Goal: Task Accomplishment & Management: Complete application form

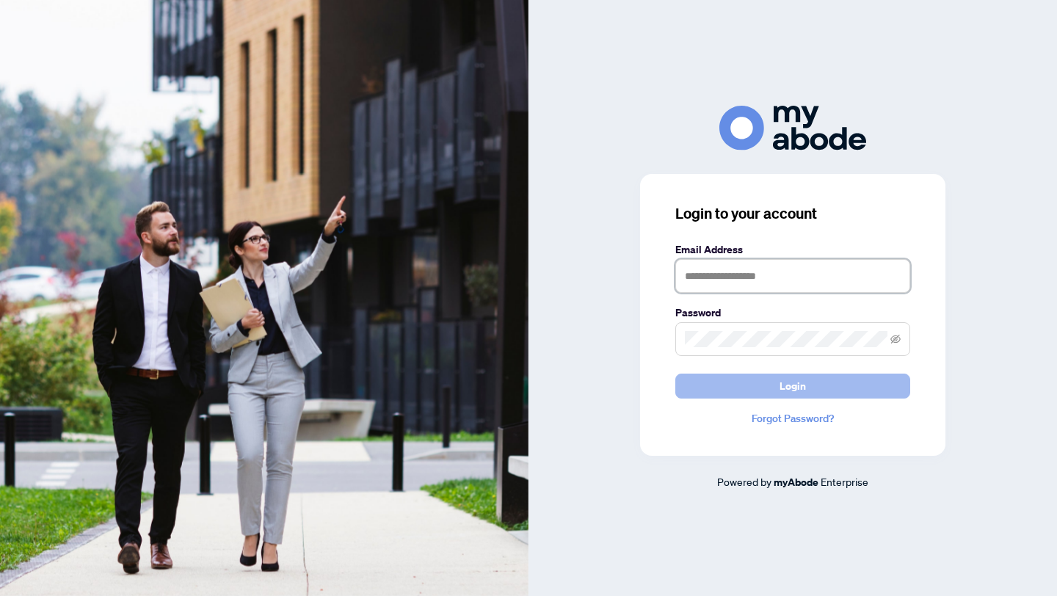
type input "**********"
click at [737, 379] on button "Login" at bounding box center [792, 386] width 235 height 25
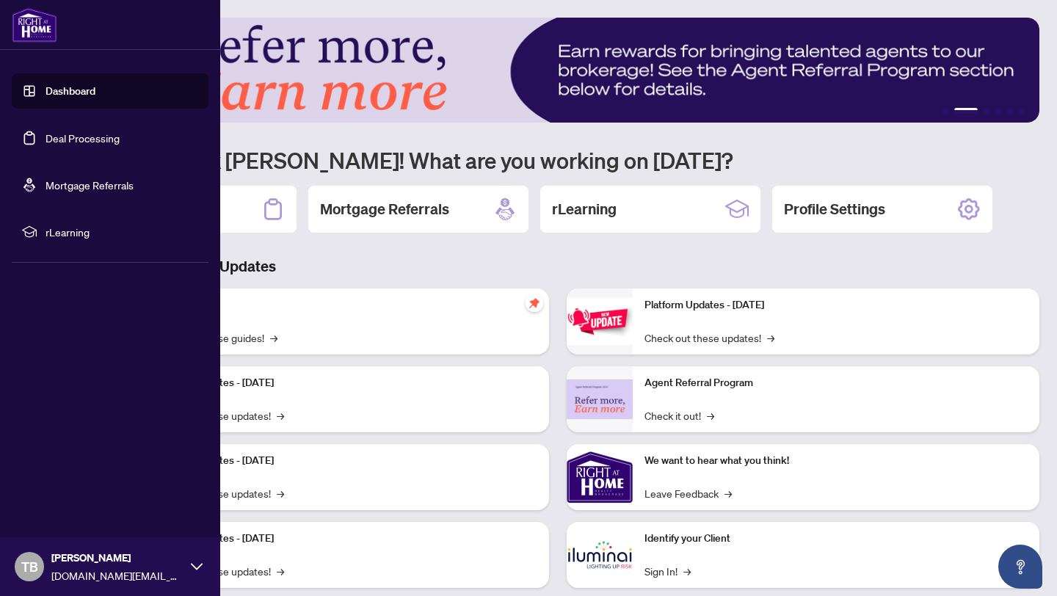
click at [95, 84] on link "Dashboard" at bounding box center [71, 90] width 50 height 13
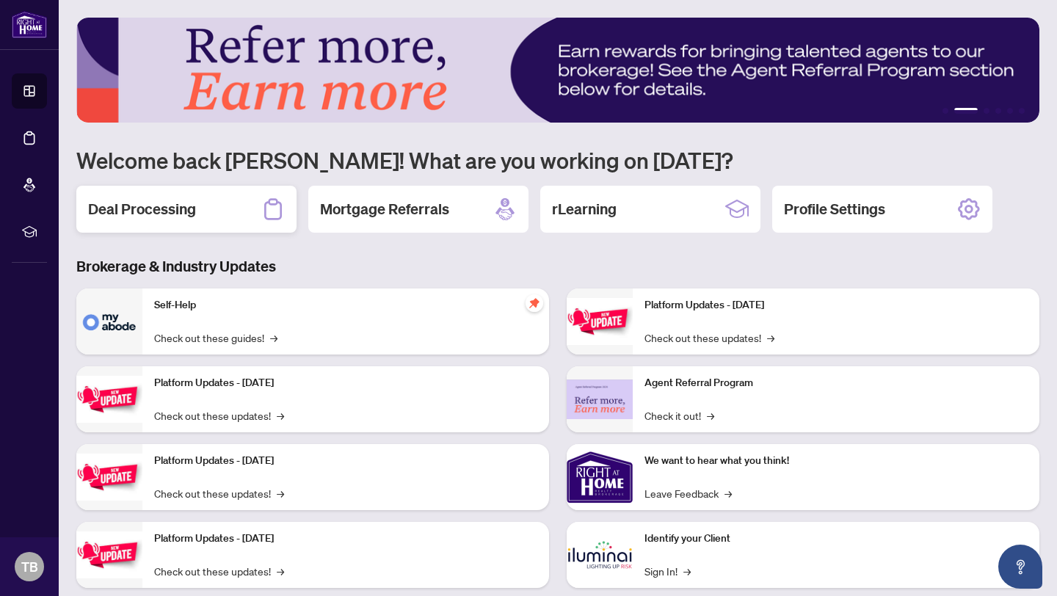
click at [245, 214] on div "Deal Processing" at bounding box center [186, 209] width 220 height 47
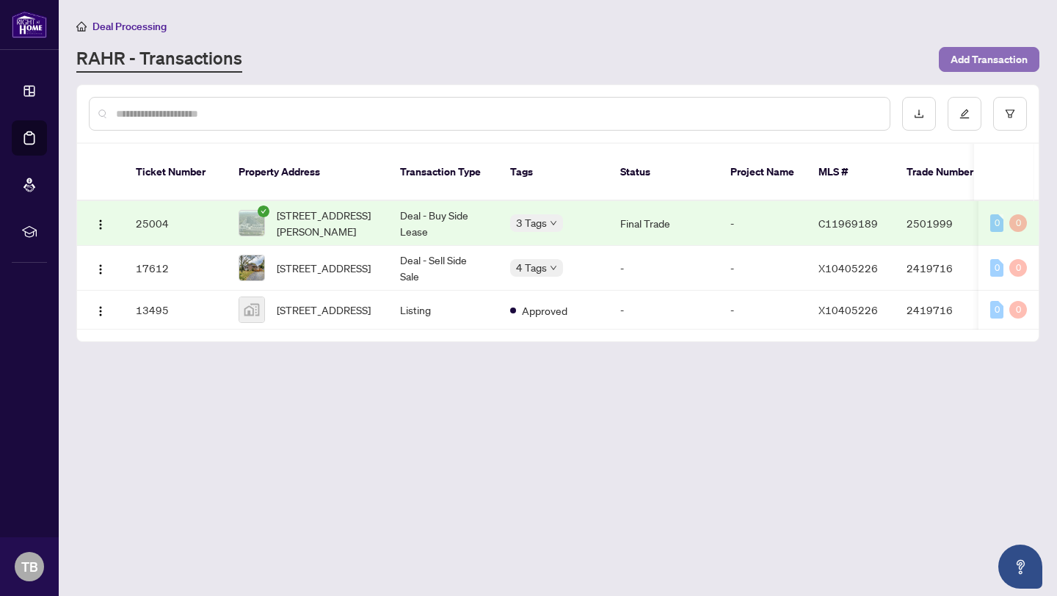
click at [949, 54] on button "Add Transaction" at bounding box center [989, 59] width 101 height 25
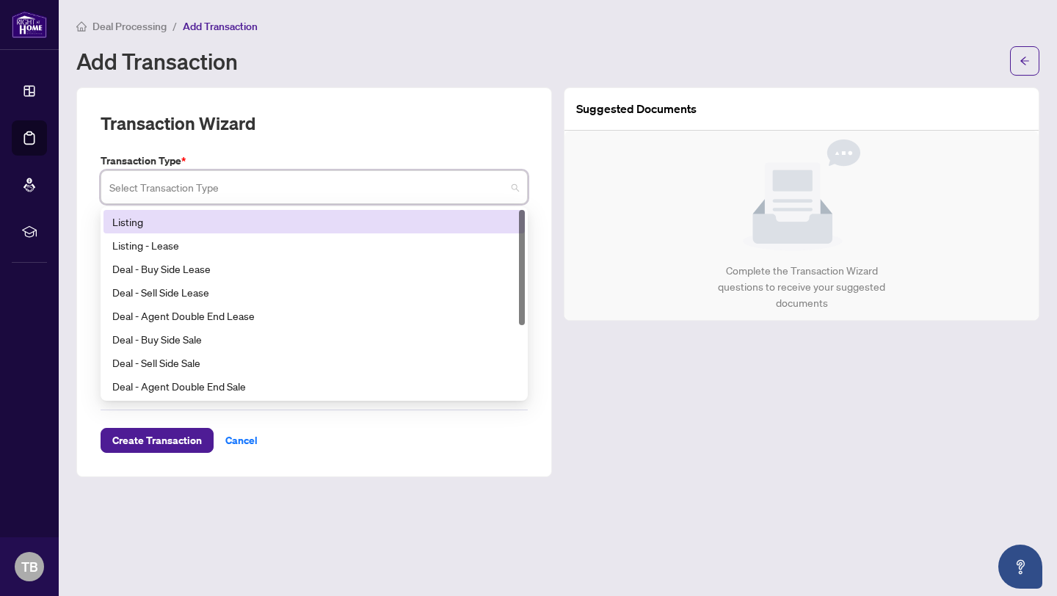
click at [306, 195] on input "search" at bounding box center [307, 189] width 396 height 32
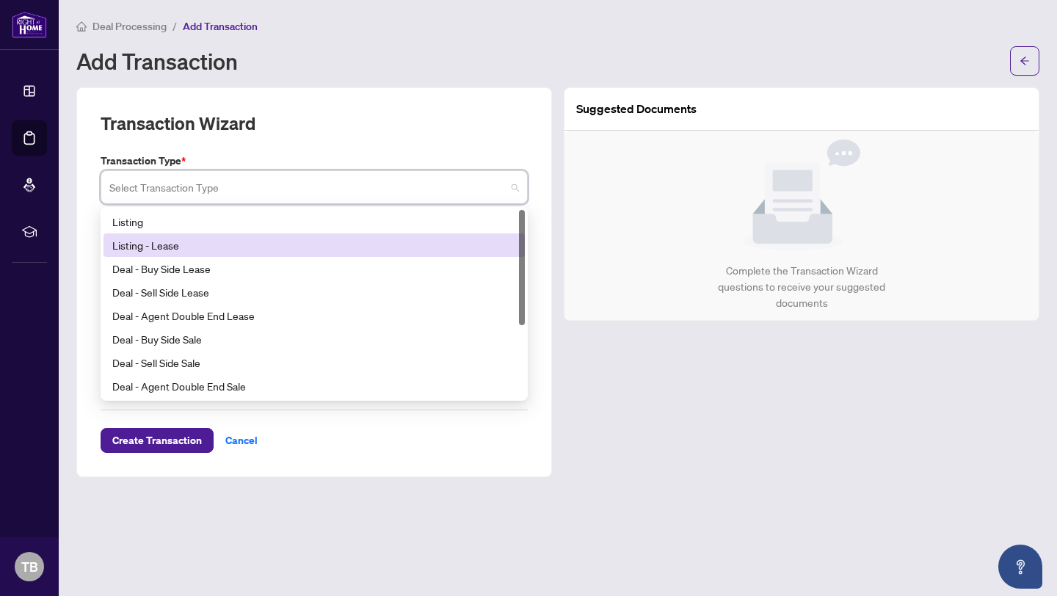
click at [283, 244] on div "Listing - Lease" at bounding box center [314, 245] width 404 height 16
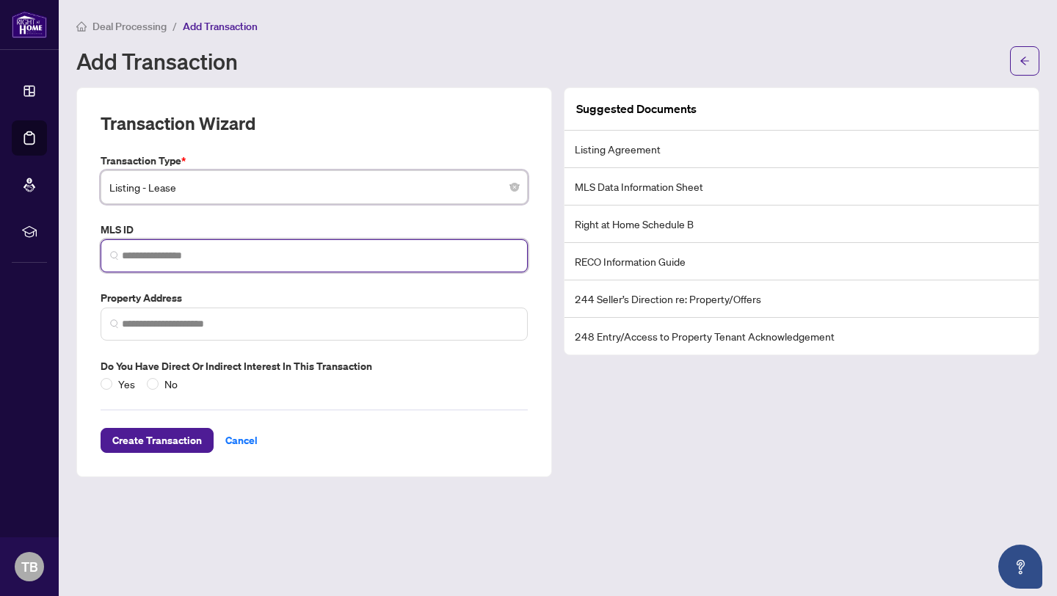
click at [276, 252] on input "search" at bounding box center [320, 255] width 396 height 15
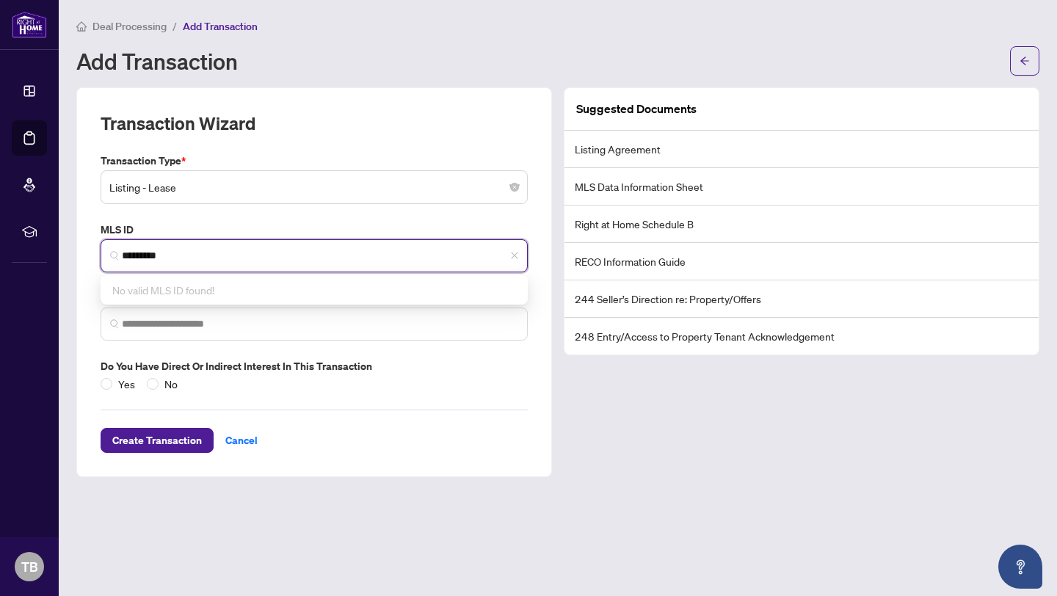
type input "*********"
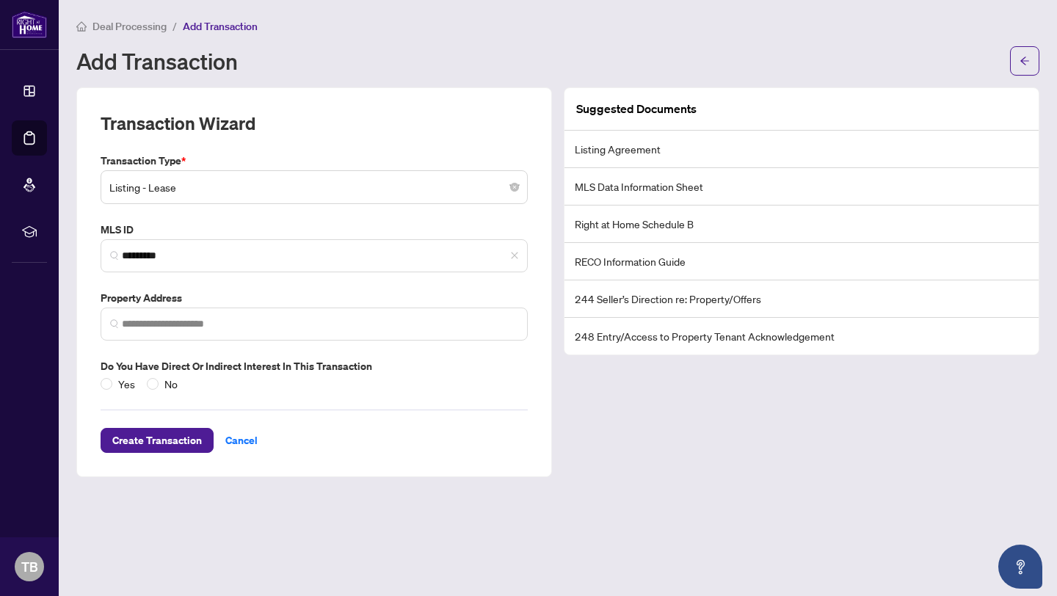
click at [220, 223] on label "MLS ID" at bounding box center [314, 230] width 427 height 16
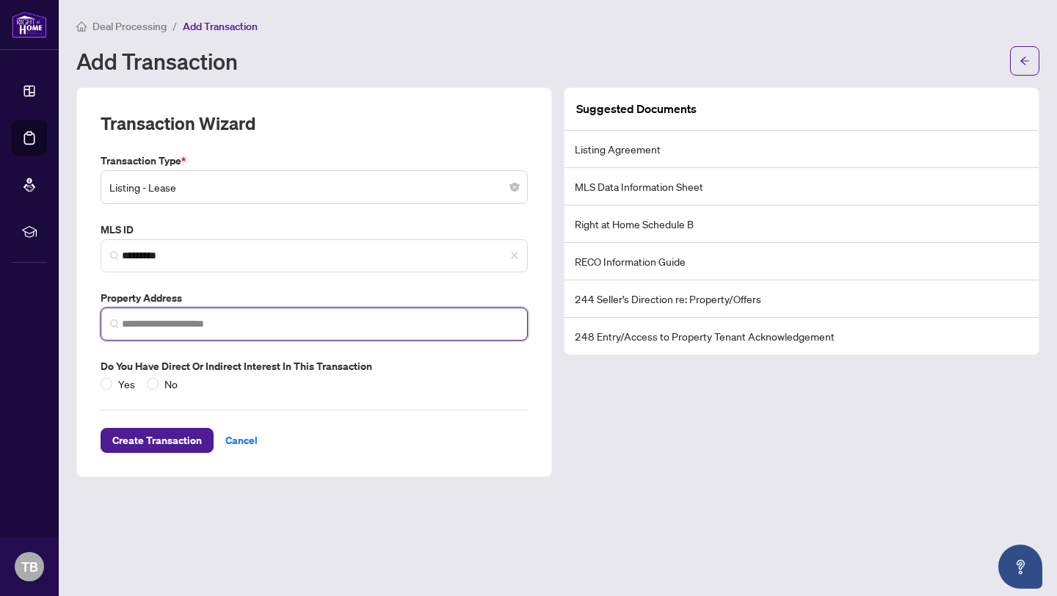
click at [206, 320] on input "search" at bounding box center [320, 323] width 396 height 15
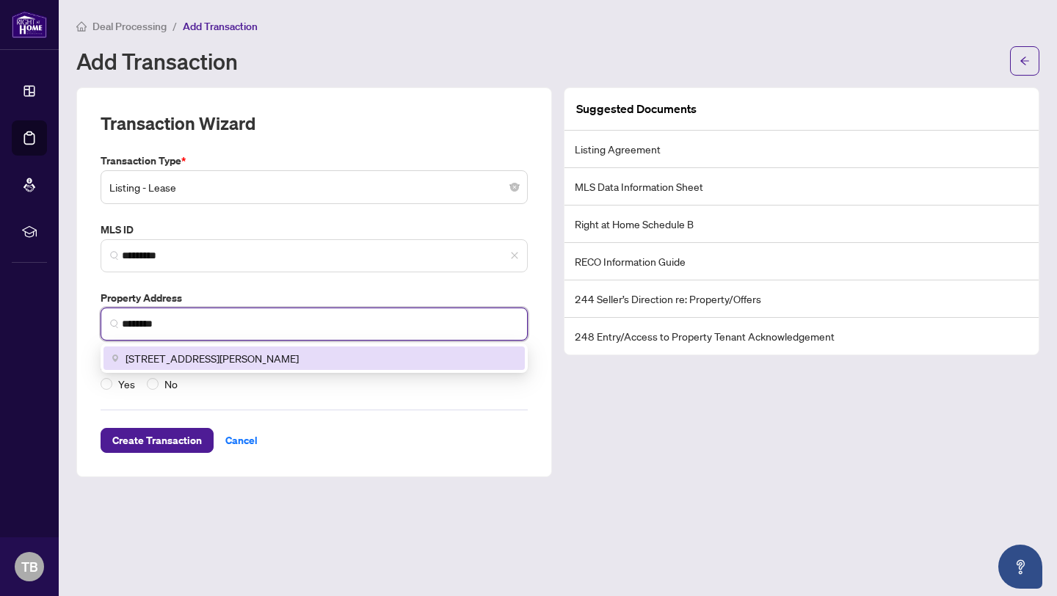
click at [207, 350] on span "[STREET_ADDRESS][PERSON_NAME]" at bounding box center [212, 358] width 173 height 16
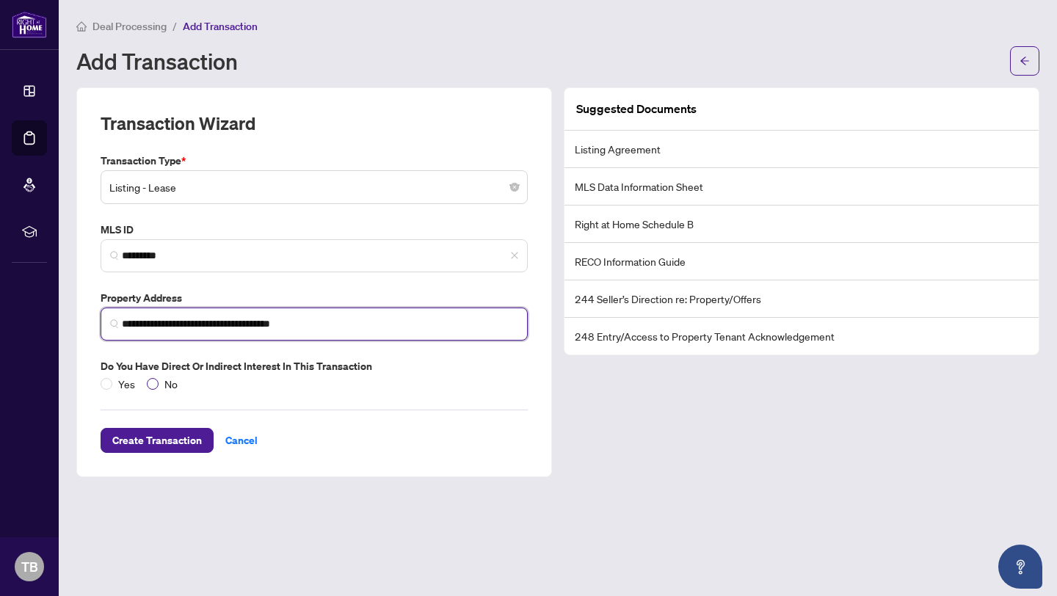
type input "**********"
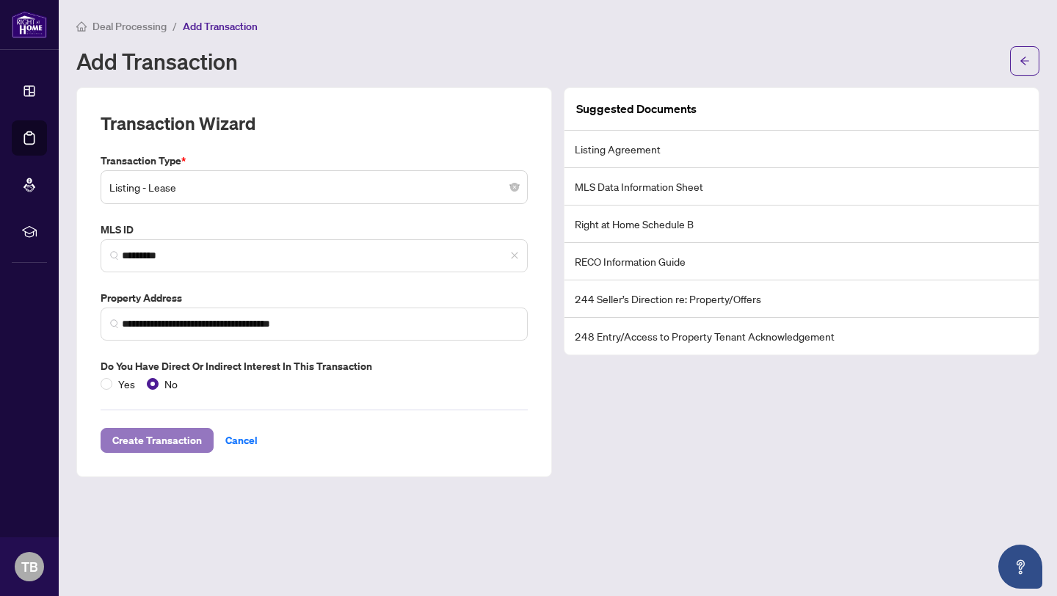
click at [178, 436] on span "Create Transaction" at bounding box center [157, 440] width 90 height 23
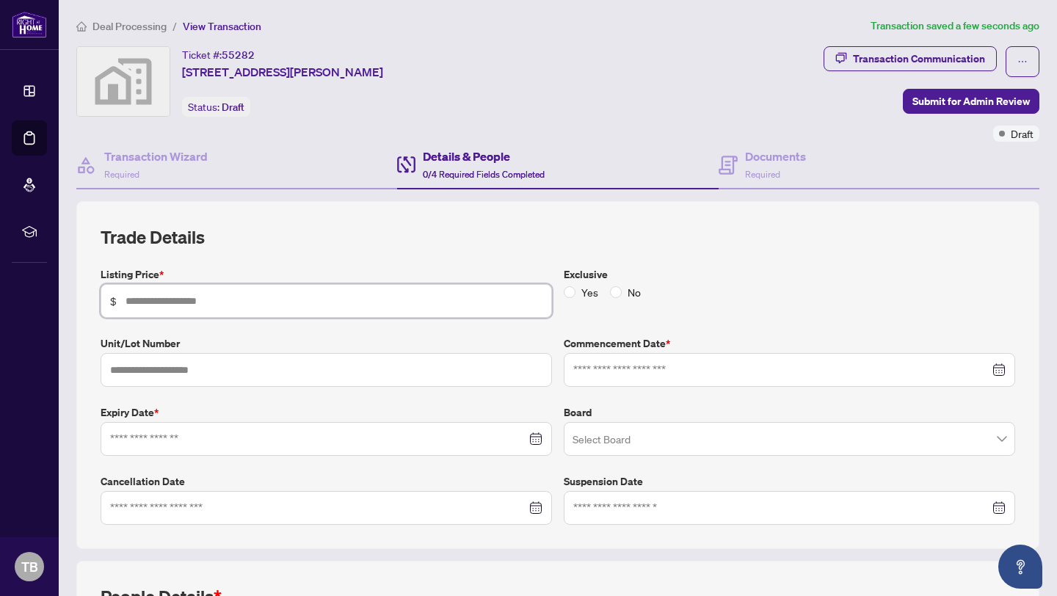
click at [294, 300] on input "text" at bounding box center [334, 301] width 417 height 16
type input "*****"
click at [374, 243] on h2 "Trade Details" at bounding box center [558, 236] width 915 height 23
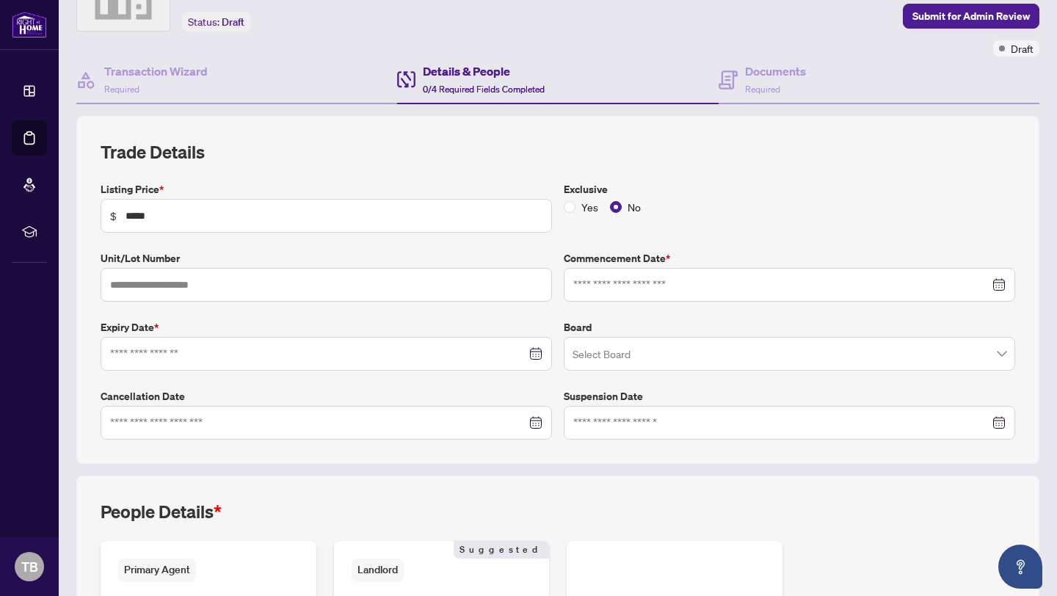
scroll to position [86, 0]
click at [744, 283] on input at bounding box center [781, 284] width 416 height 16
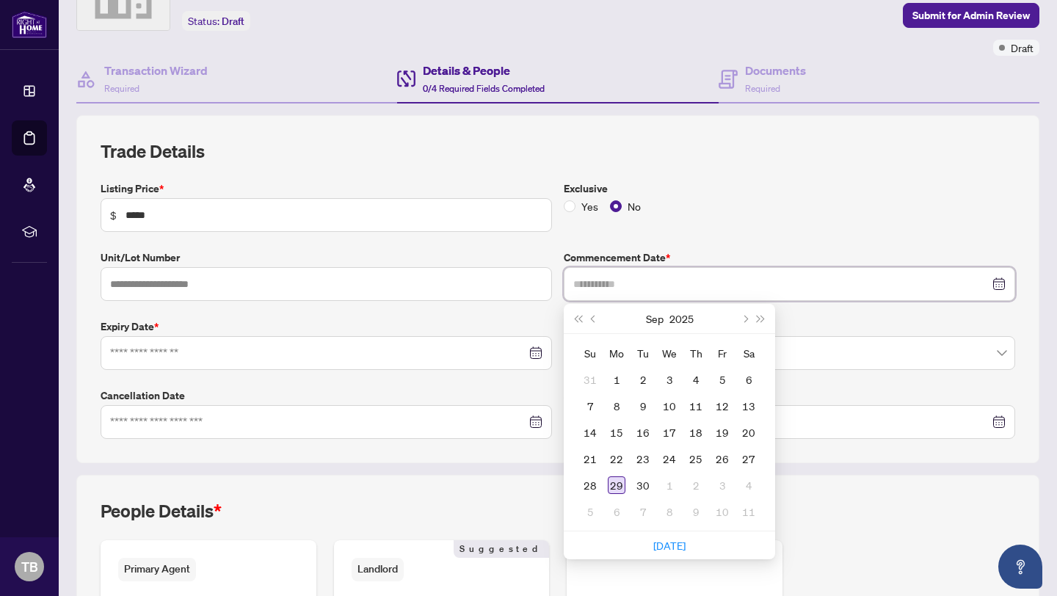
type input "**********"
click at [617, 477] on div "29" at bounding box center [617, 485] width 18 height 18
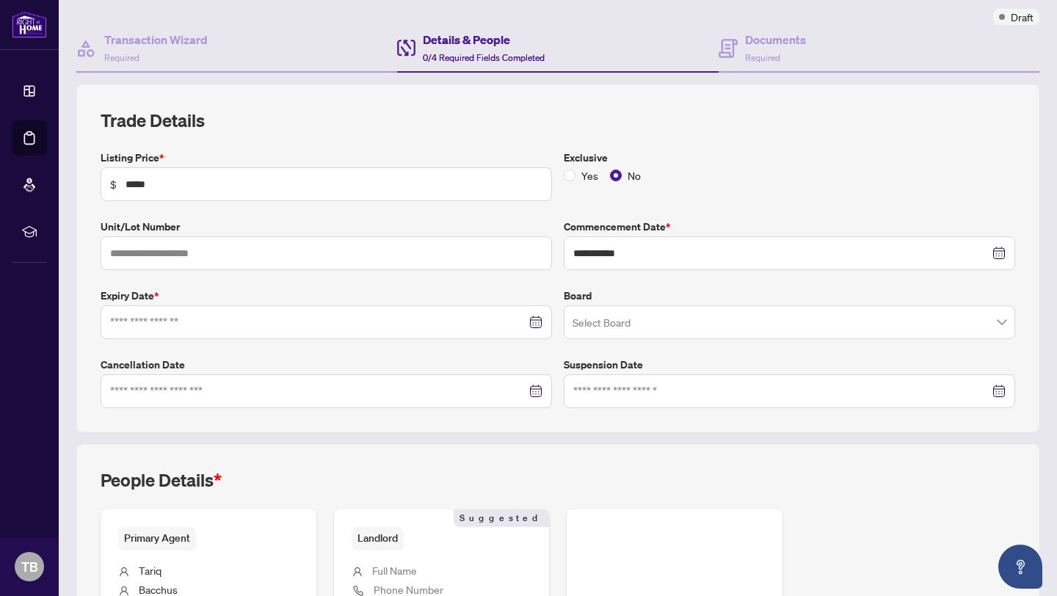
scroll to position [128, 0]
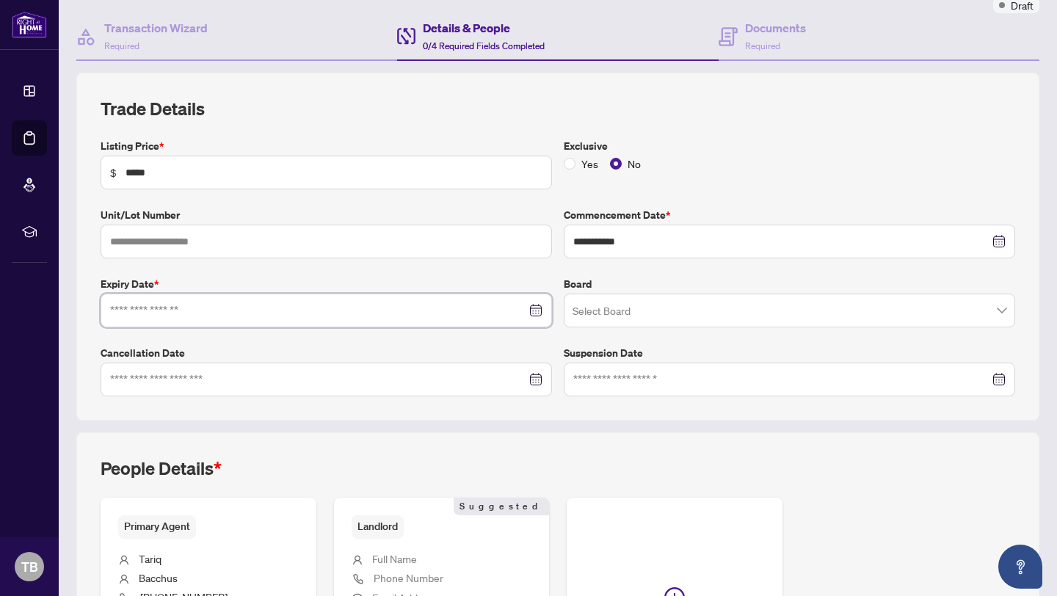
click at [280, 308] on input at bounding box center [318, 310] width 416 height 16
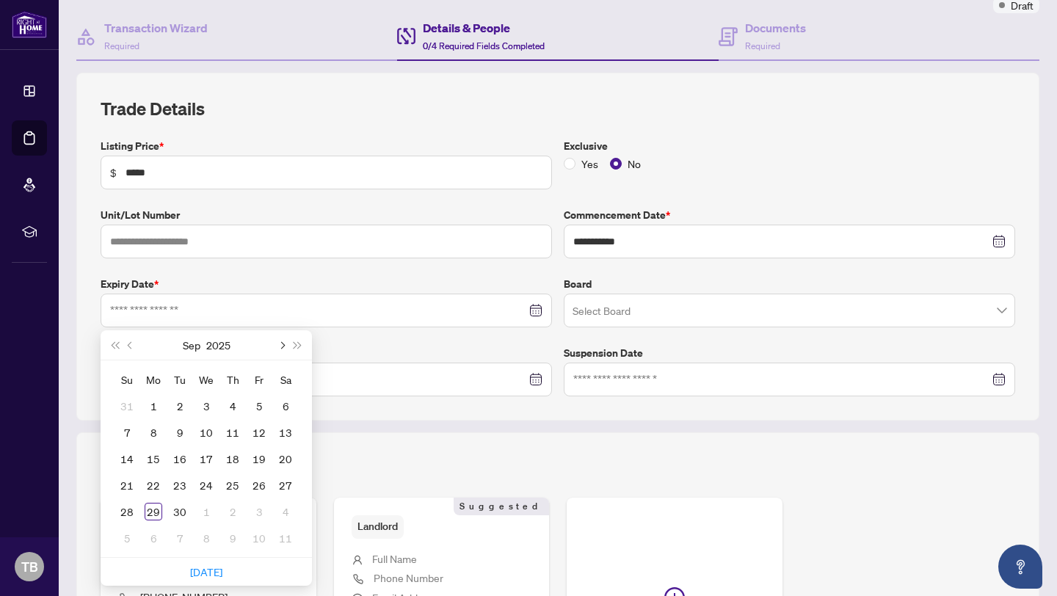
click at [281, 345] on span "Next month (PageDown)" at bounding box center [281, 344] width 7 height 7
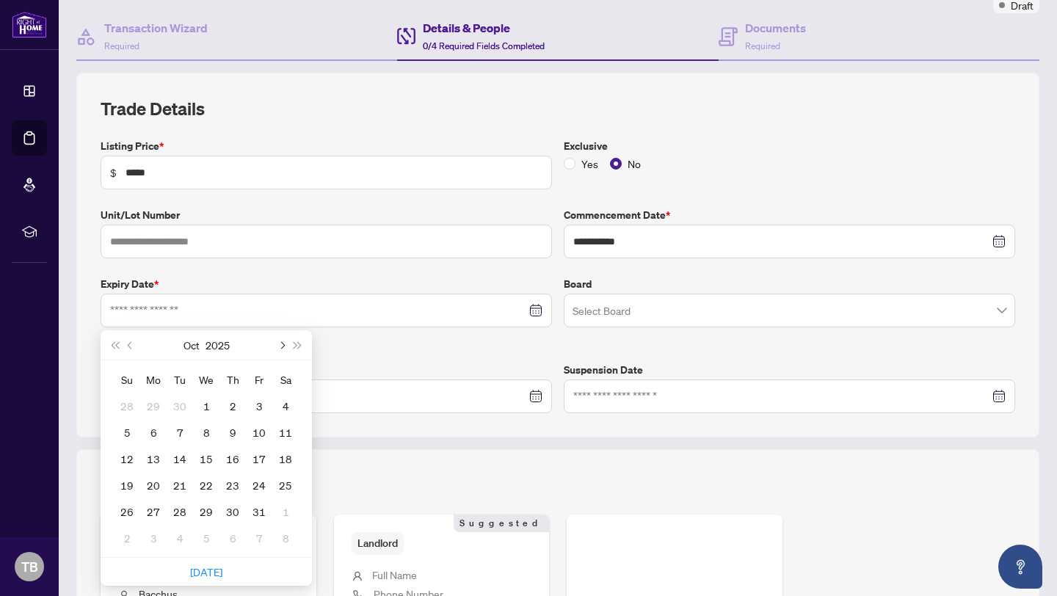
click at [281, 345] on span "Next month (PageDown)" at bounding box center [281, 344] width 7 height 7
type input "**********"
click at [209, 504] on div "31" at bounding box center [206, 512] width 18 height 18
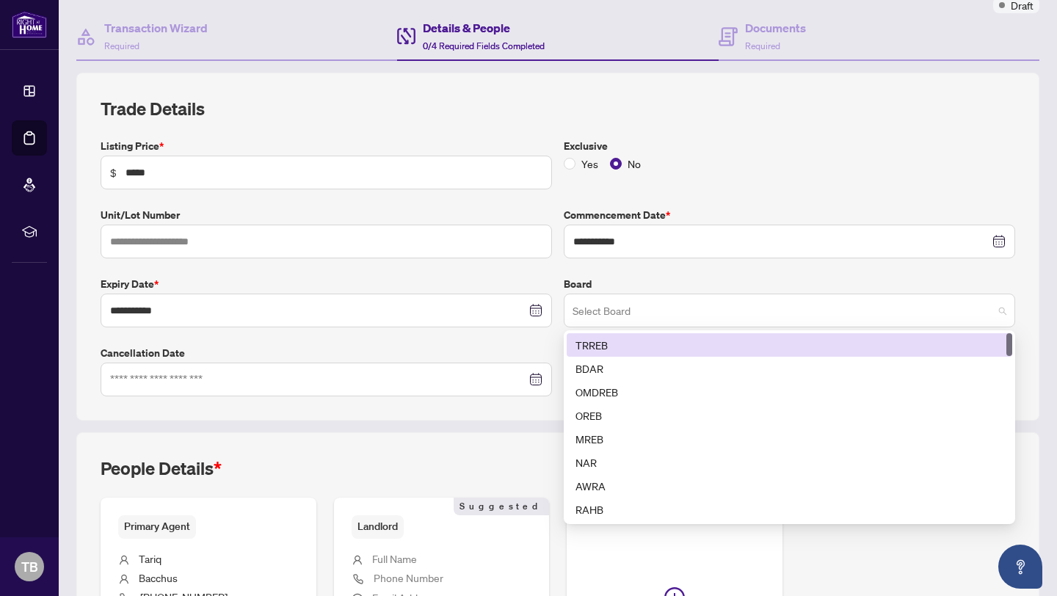
click at [1000, 308] on span at bounding box center [790, 311] width 434 height 28
click at [791, 347] on div "TRREB" at bounding box center [790, 345] width 428 height 16
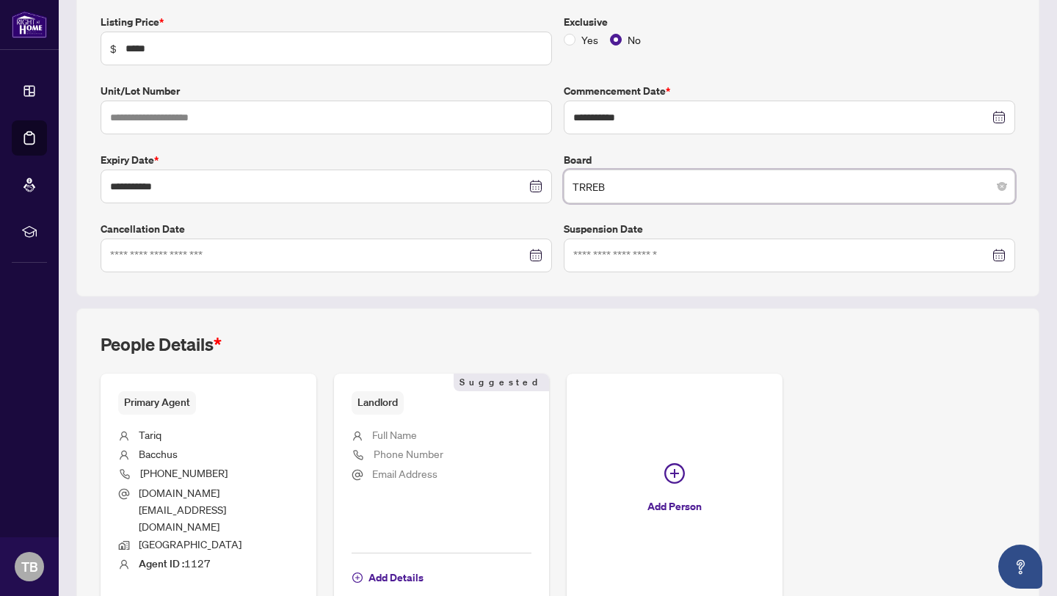
scroll to position [309, 0]
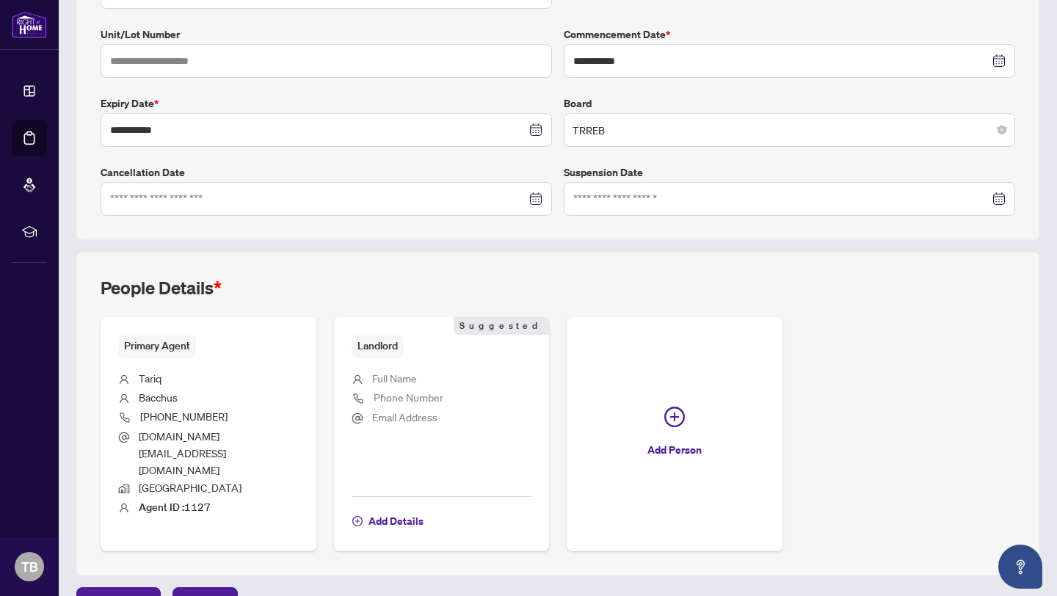
click at [220, 588] on span "Next Tab" at bounding box center [205, 599] width 42 height 23
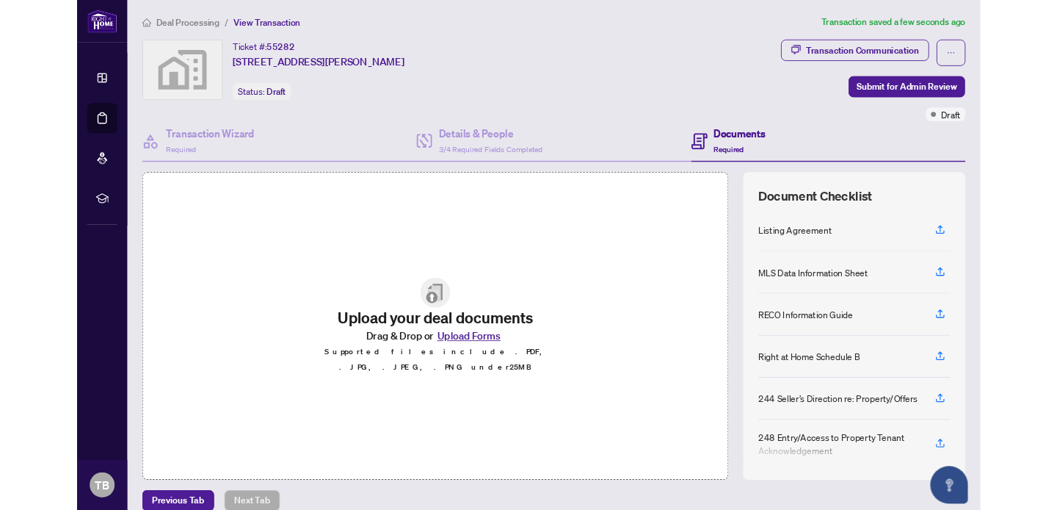
scroll to position [10, 0]
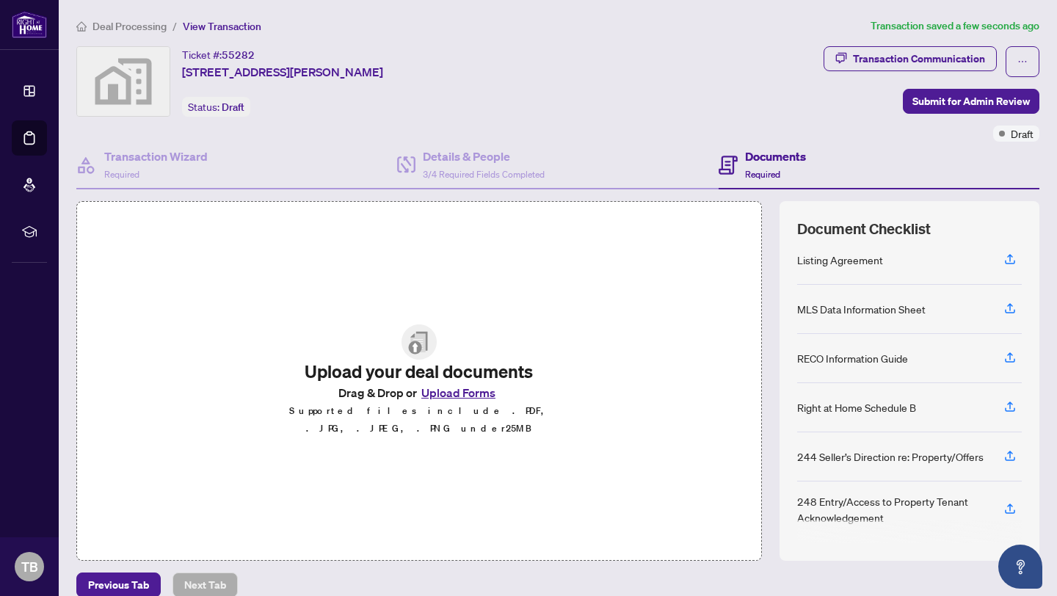
click at [457, 400] on button "Upload Forms" at bounding box center [458, 392] width 83 height 19
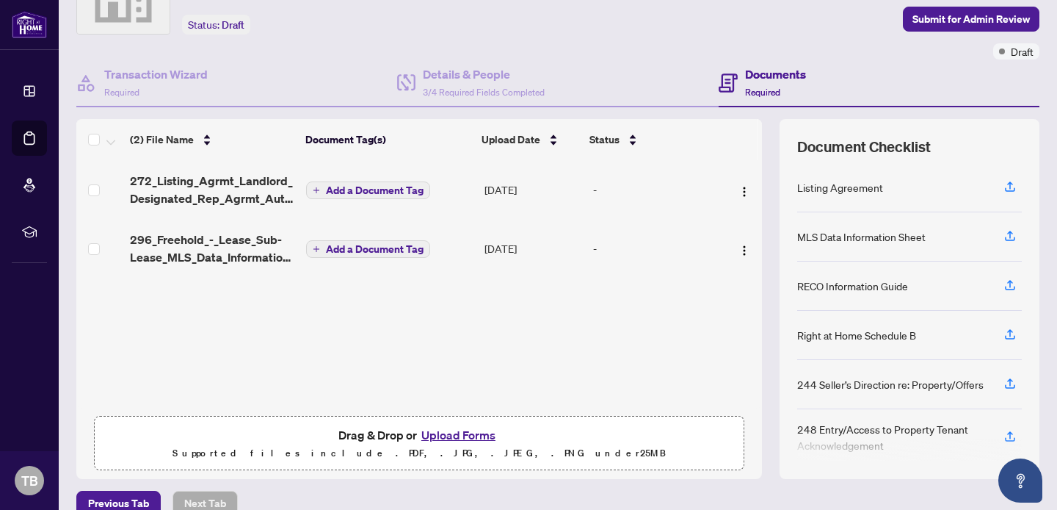
scroll to position [104, 0]
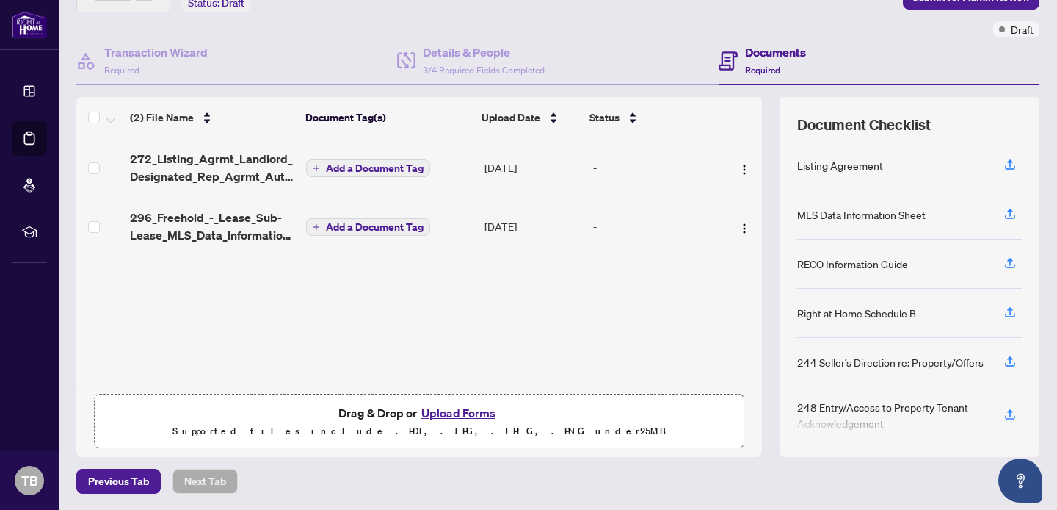
click at [456, 415] on button "Upload Forms" at bounding box center [458, 412] width 83 height 19
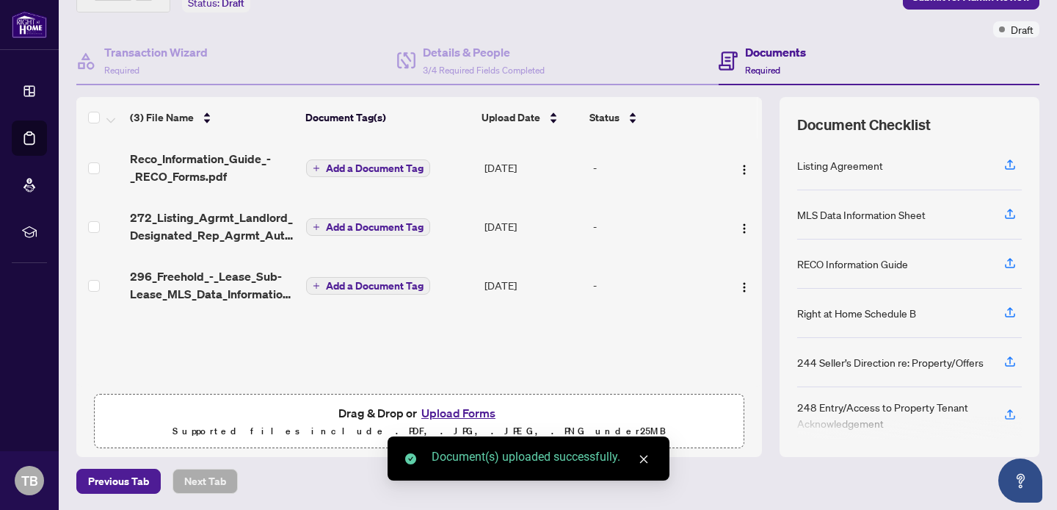
click at [653, 461] on div "Document(s) uploaded successfully." at bounding box center [529, 458] width 282 height 44
click at [645, 460] on icon "close" at bounding box center [644, 459] width 8 height 8
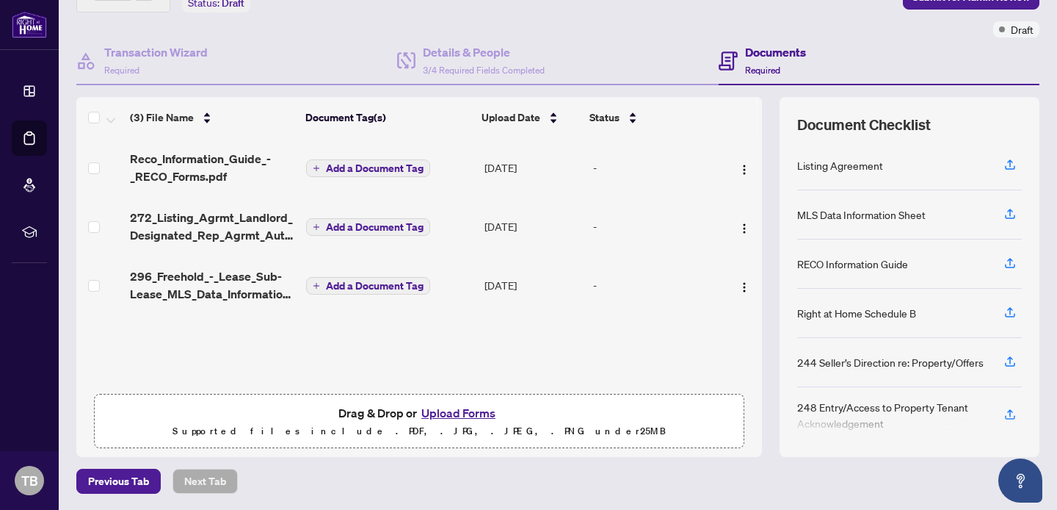
click at [466, 409] on button "Upload Forms" at bounding box center [458, 412] width 83 height 19
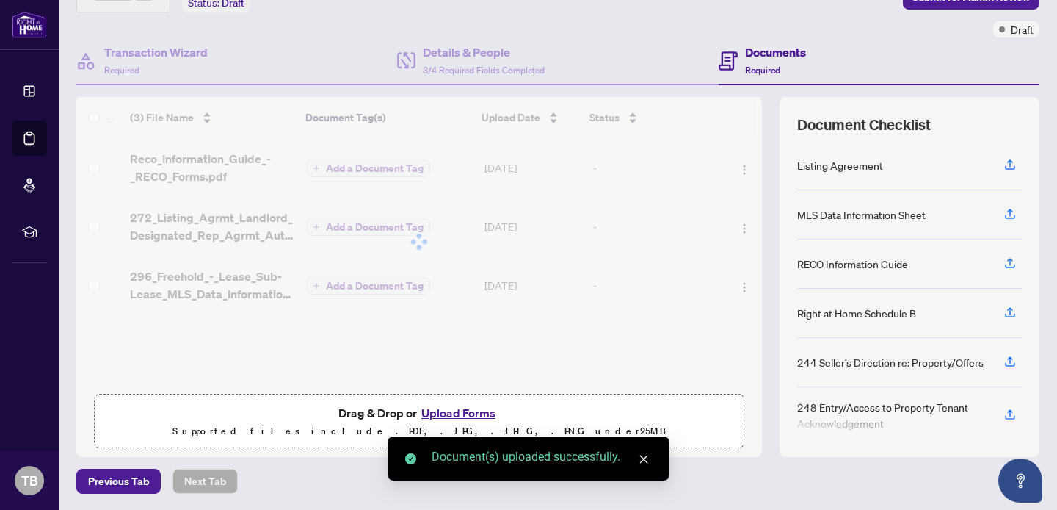
scroll to position [0, 0]
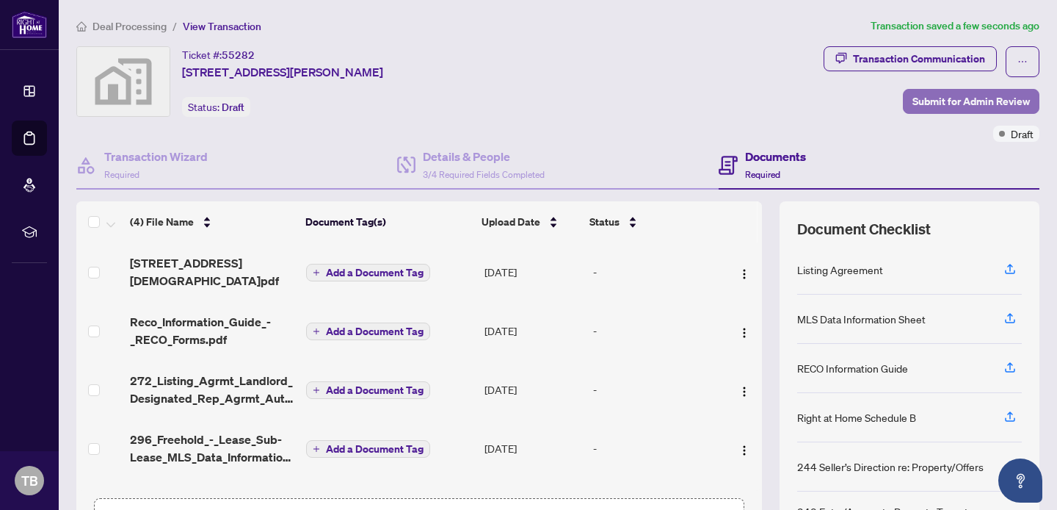
click at [957, 99] on span "Submit for Admin Review" at bounding box center [971, 101] width 117 height 23
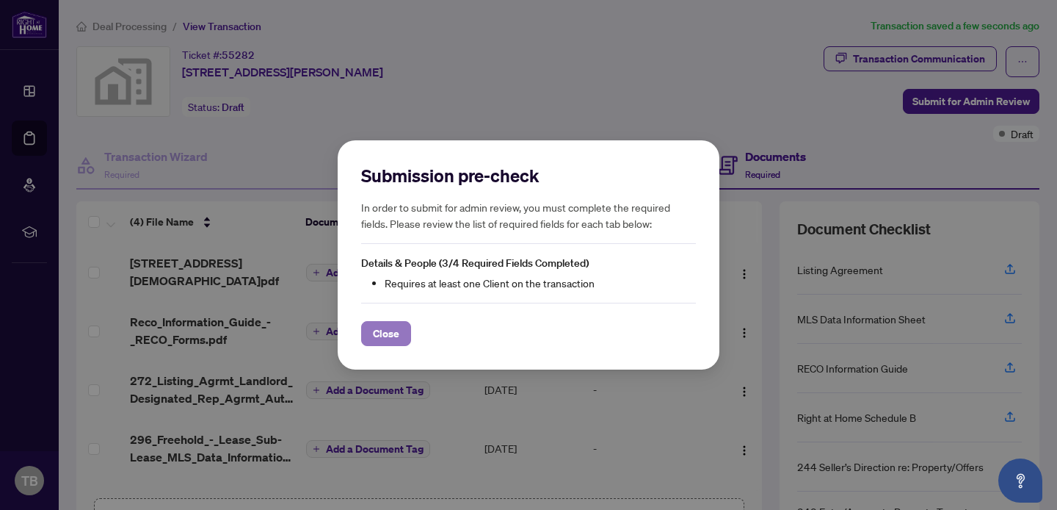
click at [404, 327] on button "Close" at bounding box center [386, 333] width 50 height 25
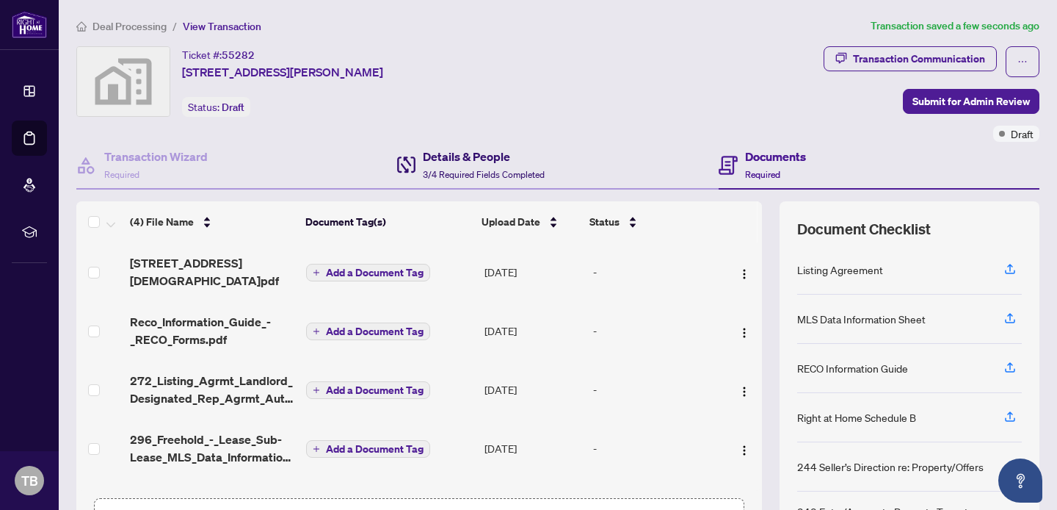
click at [485, 164] on div "Details & People 3/4 Required Fields Completed" at bounding box center [484, 165] width 122 height 35
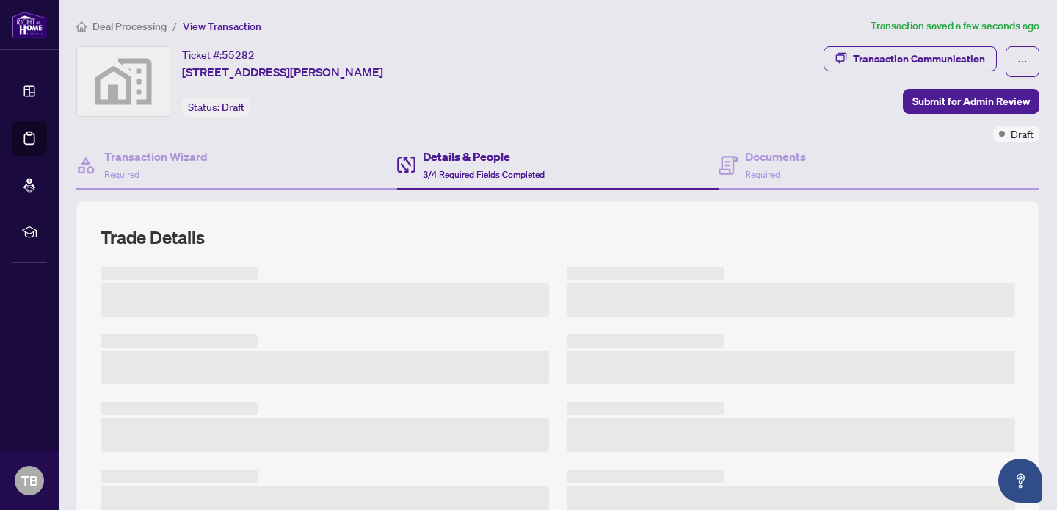
scroll to position [98, 0]
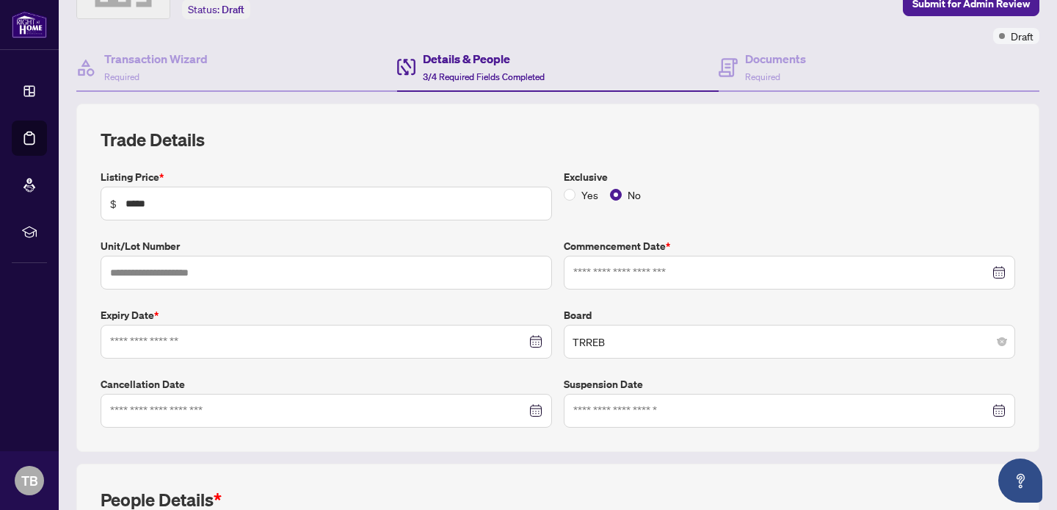
type input "**********"
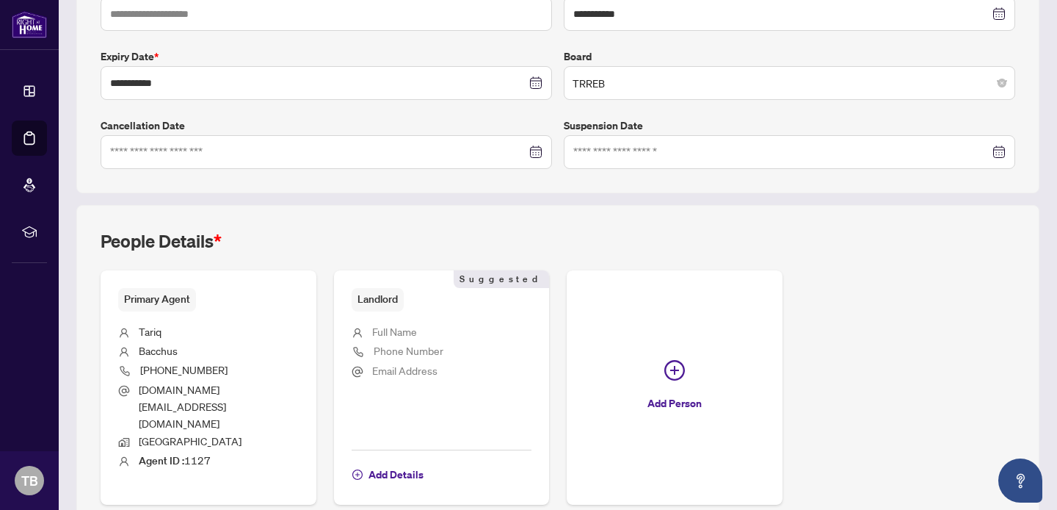
scroll to position [396, 0]
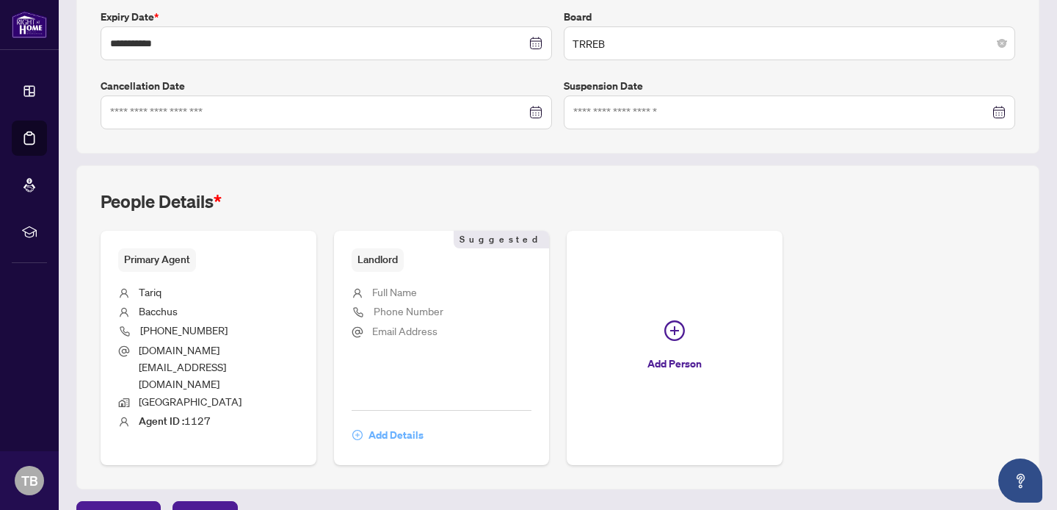
click at [401, 423] on span "Add Details" at bounding box center [396, 434] width 55 height 23
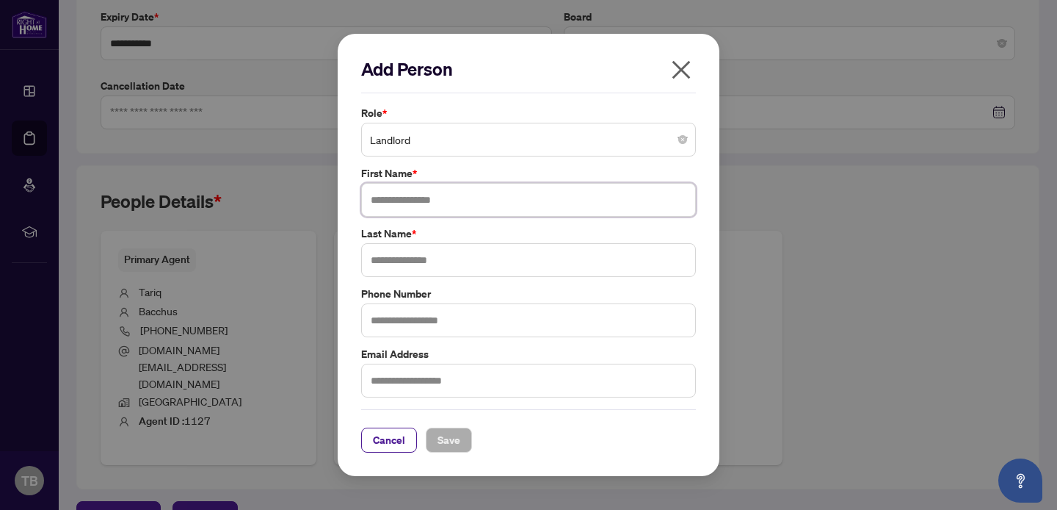
click at [503, 192] on input "text" at bounding box center [528, 200] width 335 height 34
type input "******"
click at [479, 259] on input "text" at bounding box center [528, 260] width 335 height 34
type input "**********"
click at [453, 452] on div "**********" at bounding box center [529, 255] width 382 height 442
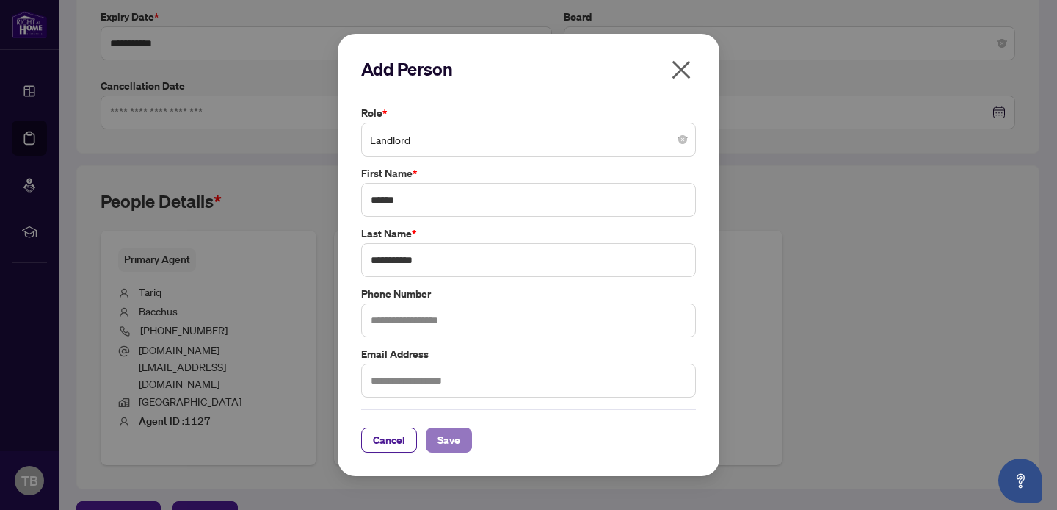
click at [453, 446] on span "Save" at bounding box center [449, 439] width 23 height 23
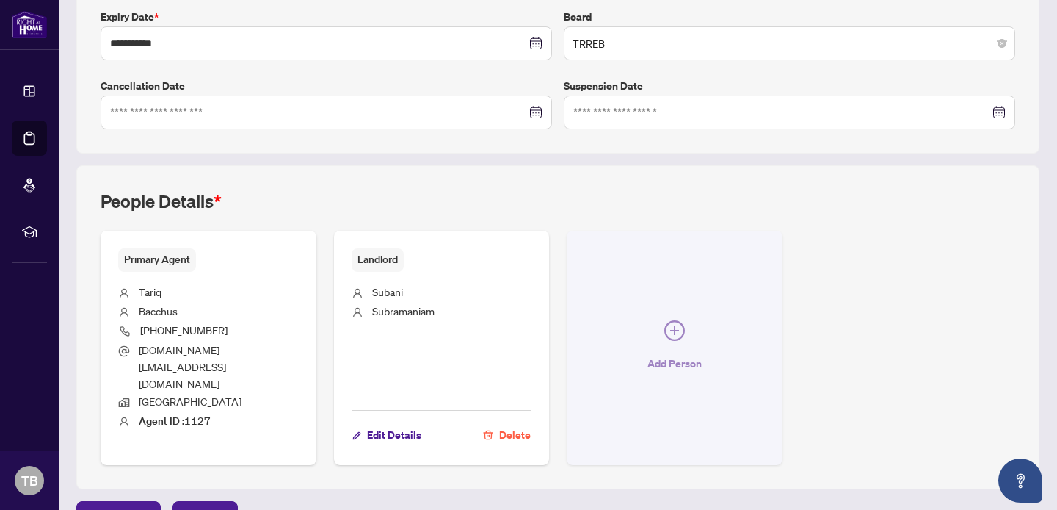
click at [675, 320] on icon "plus-circle" at bounding box center [674, 330] width 21 height 21
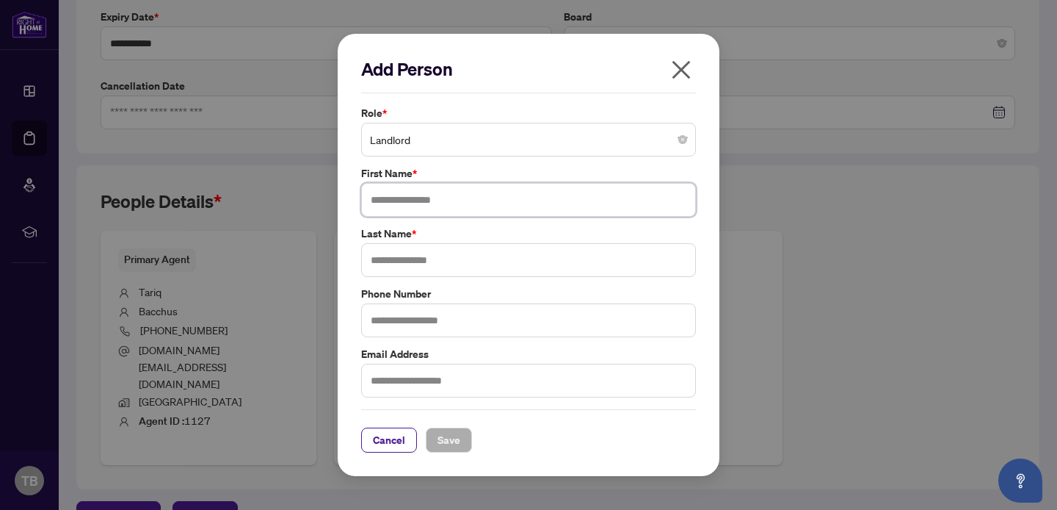
click at [496, 202] on input "text" at bounding box center [528, 200] width 335 height 34
type input "********"
click at [471, 247] on input "text" at bounding box center [528, 260] width 335 height 34
type input "*********"
click at [452, 434] on span "Save" at bounding box center [449, 439] width 23 height 23
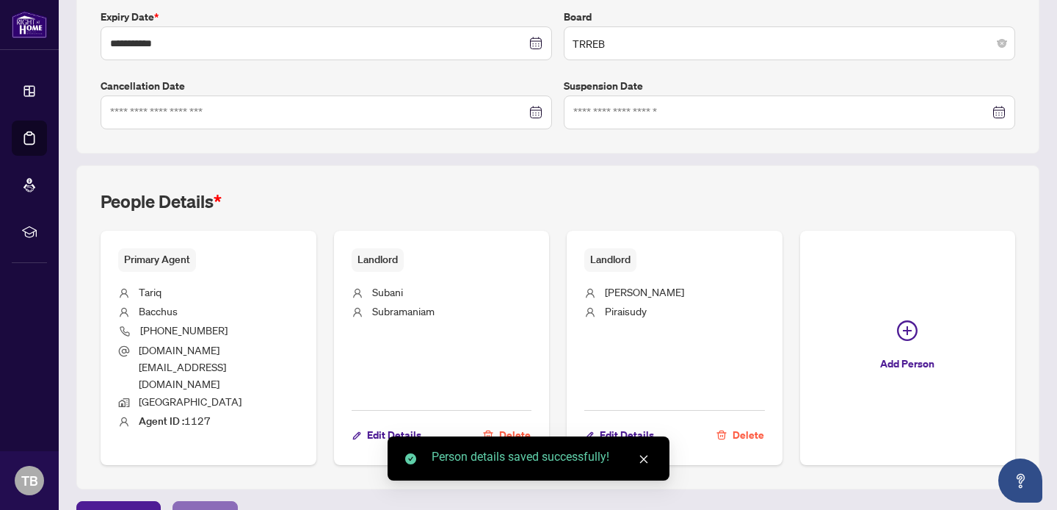
click at [197, 501] on span "Next Tab" at bounding box center [205, 512] width 42 height 23
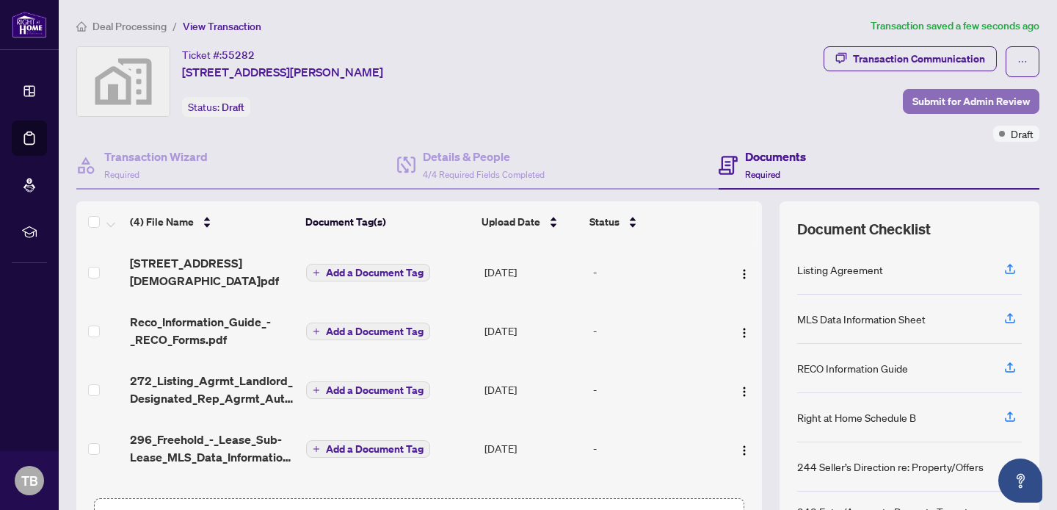
click at [1007, 103] on span "Submit for Admin Review" at bounding box center [971, 101] width 117 height 23
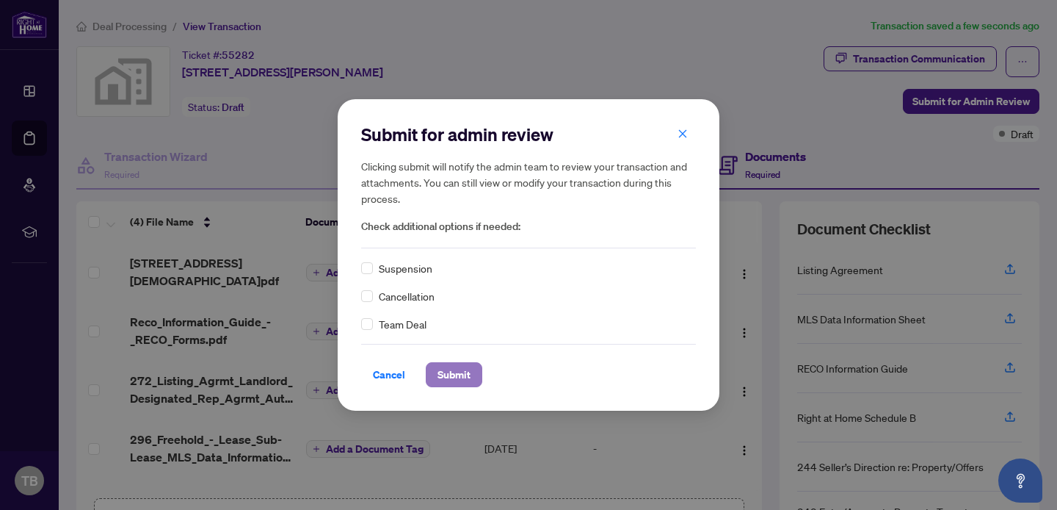
click at [460, 371] on span "Submit" at bounding box center [454, 374] width 33 height 23
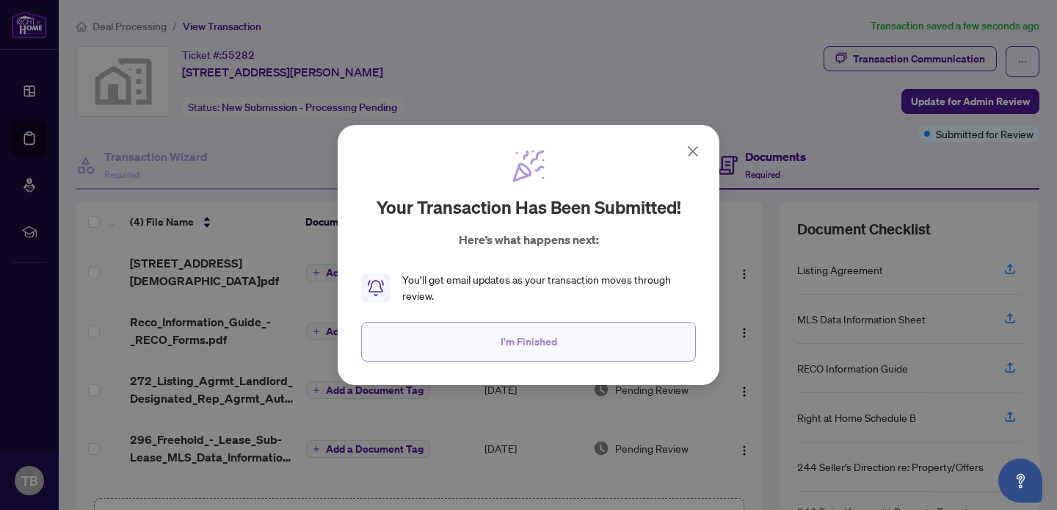
click at [545, 338] on span "I'm Finished" at bounding box center [529, 341] width 57 height 23
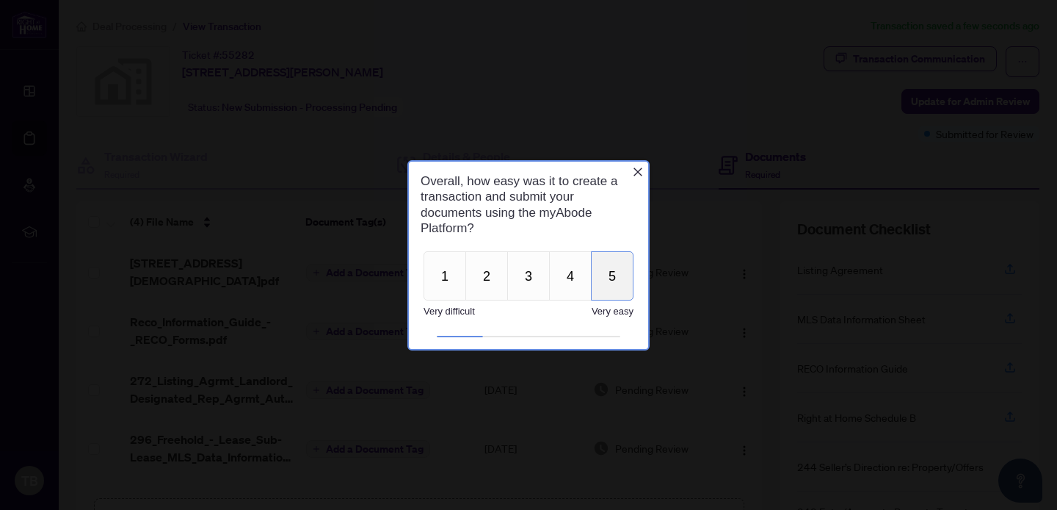
click at [601, 269] on button "5" at bounding box center [612, 274] width 43 height 49
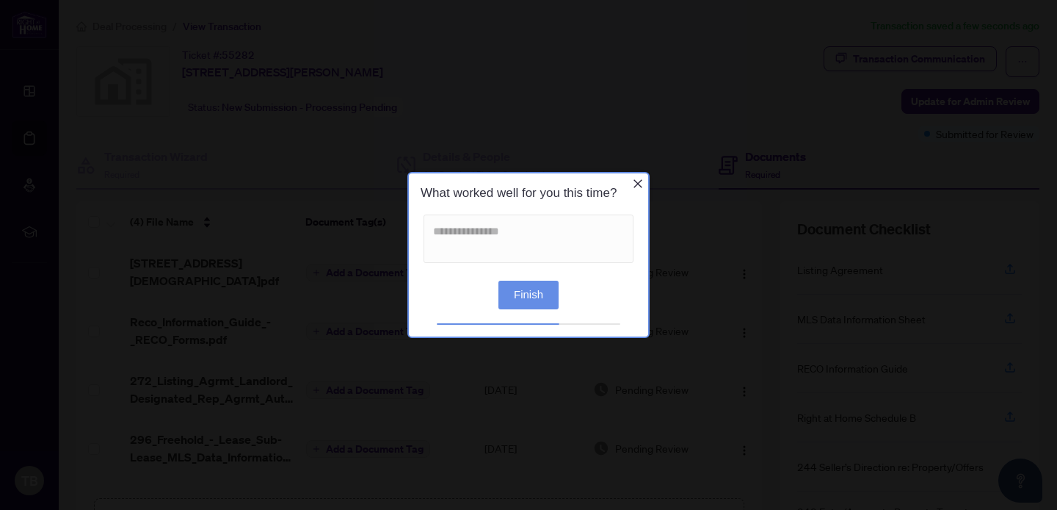
click at [532, 301] on button "Finish" at bounding box center [529, 294] width 60 height 29
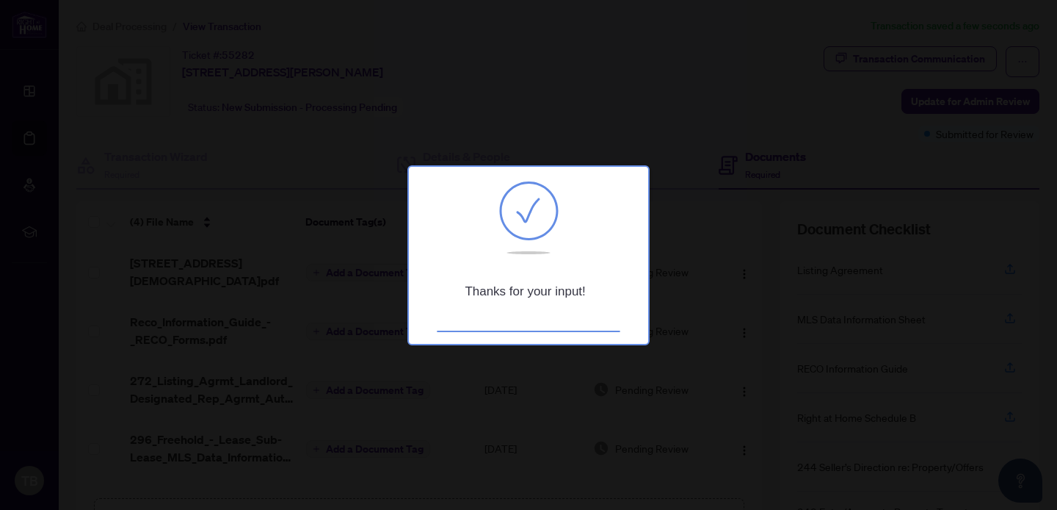
click at [653, 71] on div at bounding box center [528, 255] width 1057 height 510
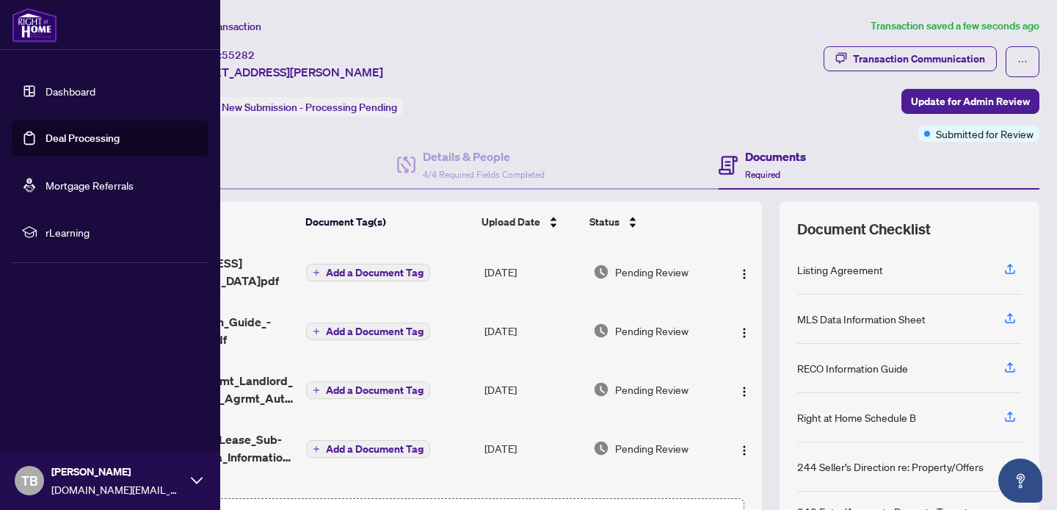
click at [13, 465] on div "TB [PERSON_NAME] [PERSON_NAME][DOMAIN_NAME][EMAIL_ADDRESS][DOMAIN_NAME]" at bounding box center [110, 480] width 220 height 59
click at [51, 402] on span "Logout" at bounding box center [59, 392] width 33 height 23
click at [52, 396] on span "Logout" at bounding box center [59, 392] width 33 height 23
